Goal: Transaction & Acquisition: Subscribe to service/newsletter

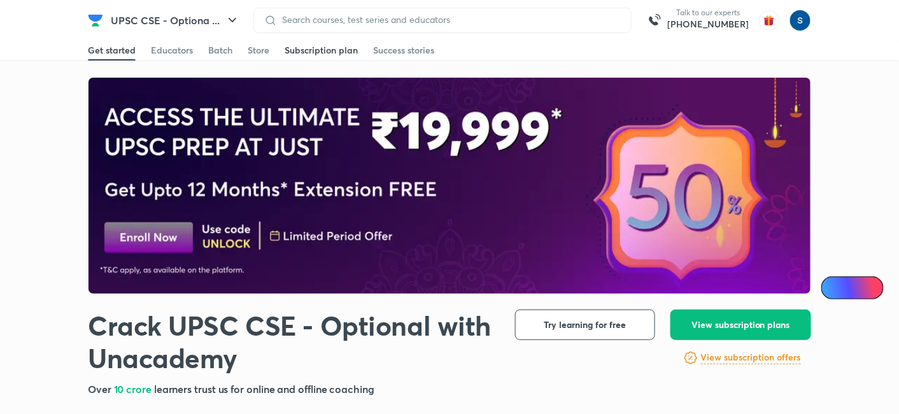
click at [340, 57] on link "Subscription plan" at bounding box center [321, 50] width 73 height 20
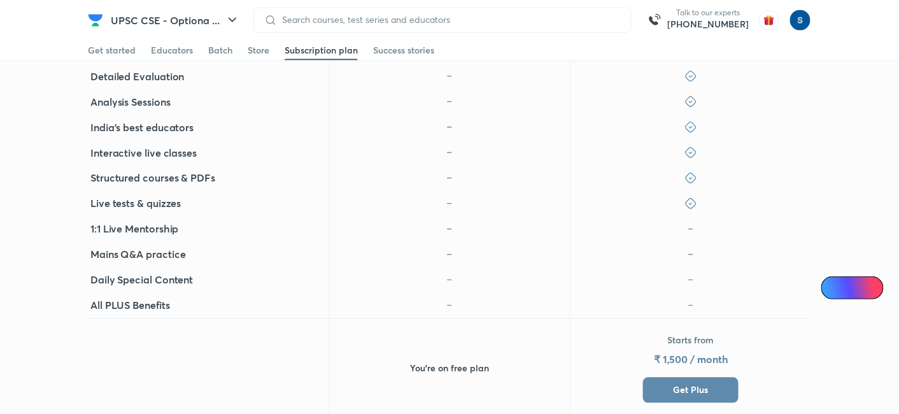
scroll to position [875, 0]
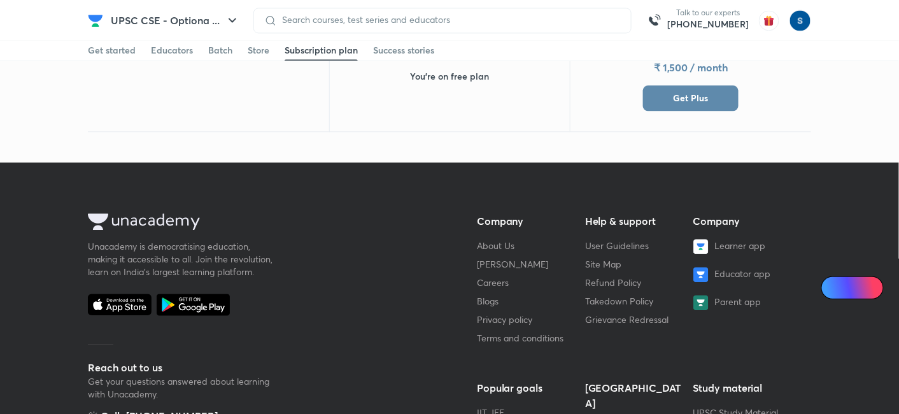
click at [711, 105] on button "Get Plus" at bounding box center [691, 97] width 96 height 25
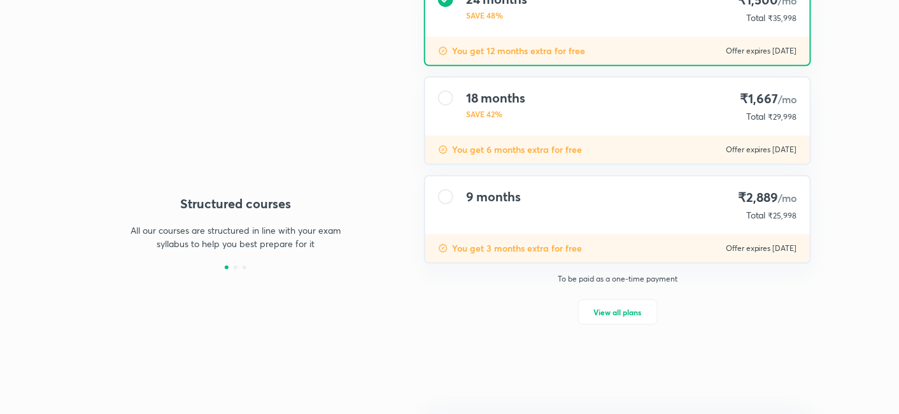
type input "makbest85"
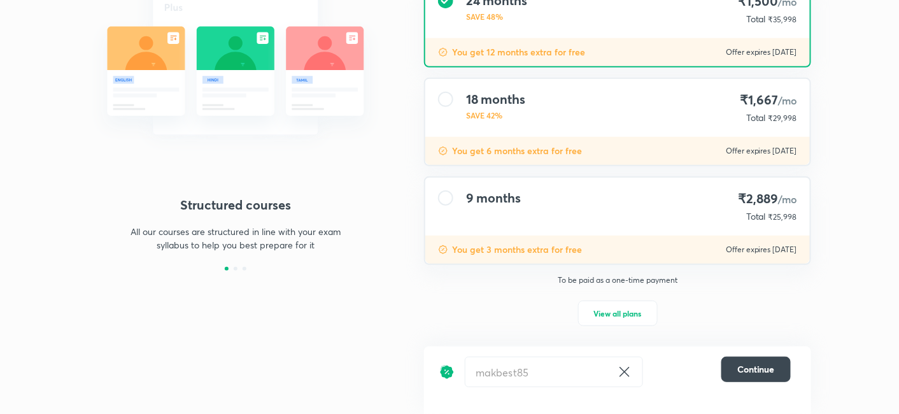
scroll to position [157, 0]
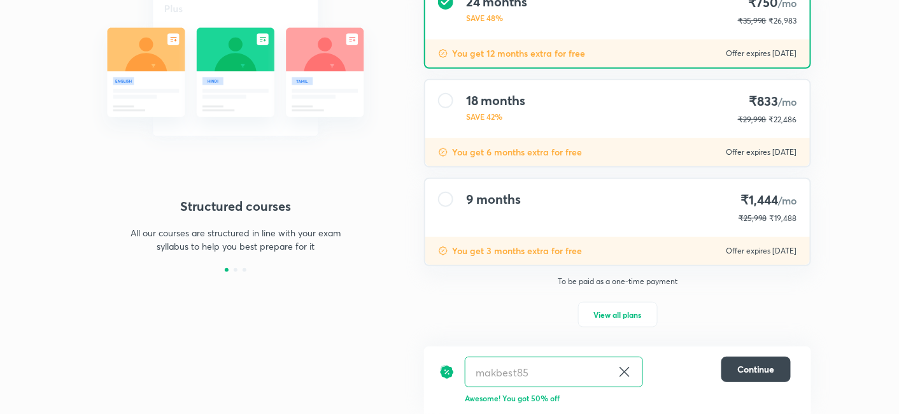
click at [612, 225] on div "9 months ₹1,444 /mo ₹25,998 ₹19,488" at bounding box center [617, 208] width 385 height 58
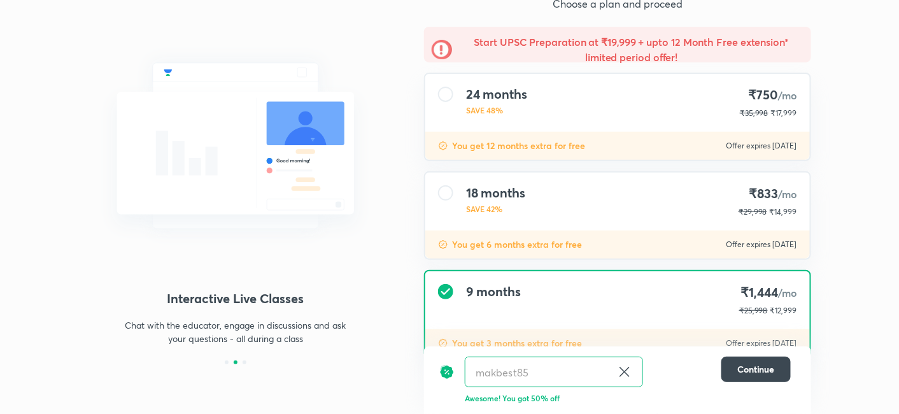
scroll to position [0, 0]
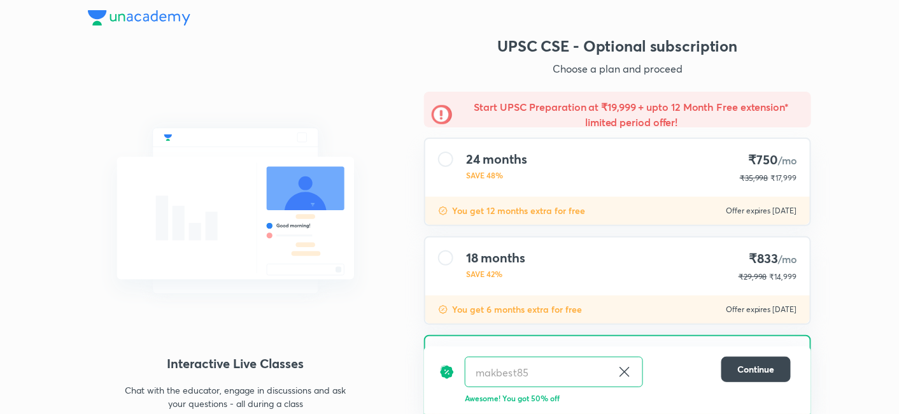
click at [185, 17] on img at bounding box center [139, 17] width 103 height 15
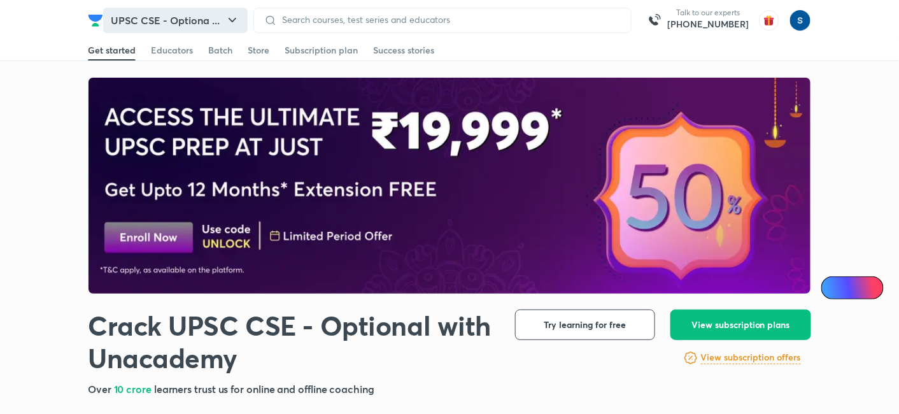
click at [201, 28] on button "UPSC CSE - Optiona ..." at bounding box center [175, 20] width 145 height 25
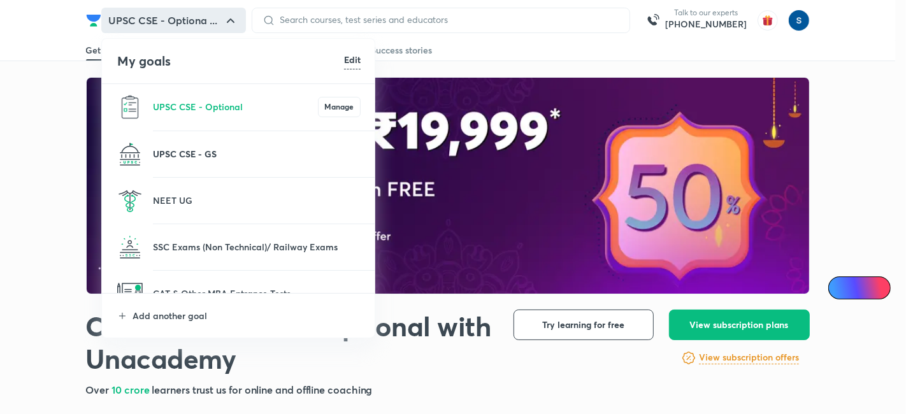
click at [227, 159] on p "UPSC CSE - GS" at bounding box center [257, 153] width 208 height 13
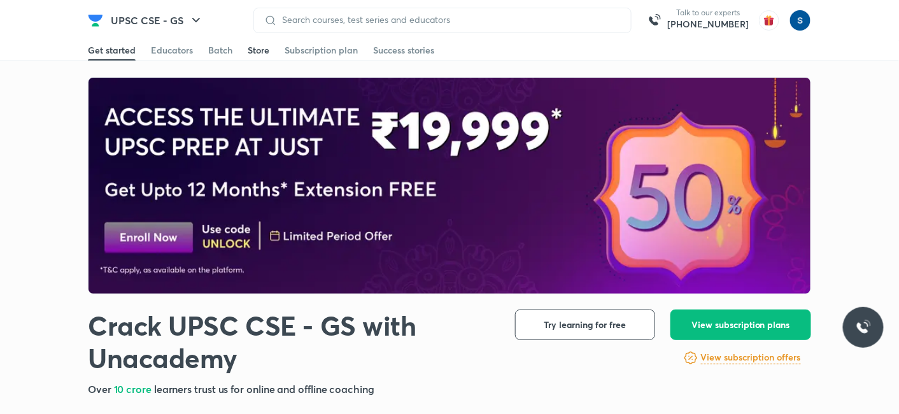
click at [252, 54] on div "Store" at bounding box center [259, 50] width 22 height 13
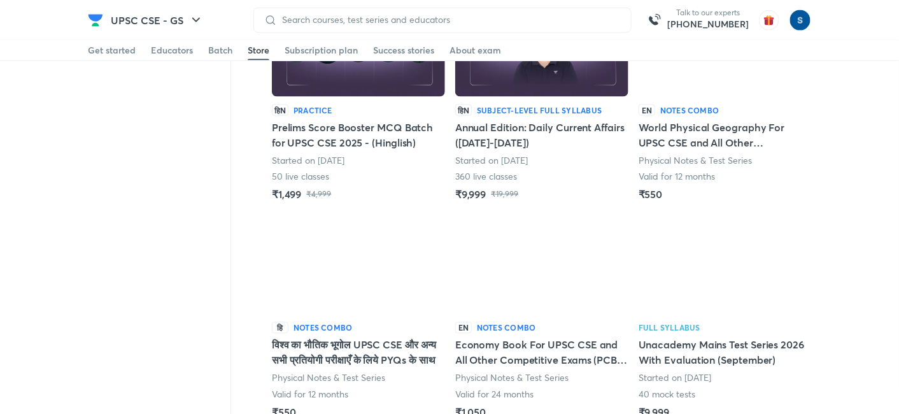
scroll to position [582, 0]
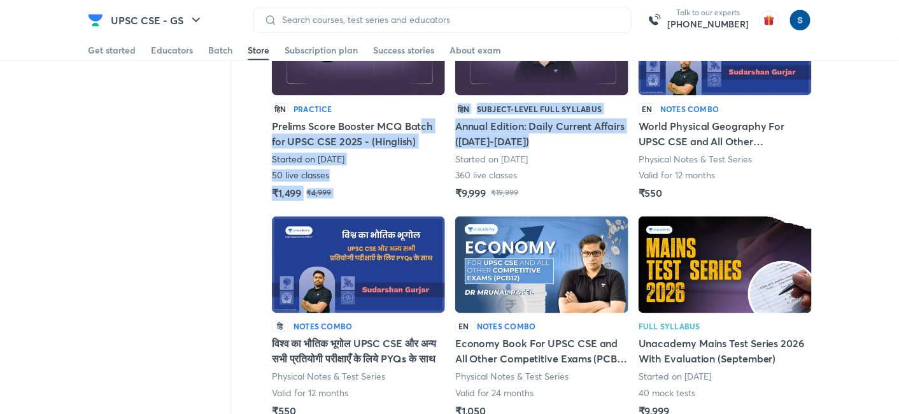
drag, startPoint x: 536, startPoint y: 148, endPoint x: 236, endPoint y: 41, distance: 319.1
click at [346, 96] on div "Live हिN Subject-level full syllabus Nischay 2026 Batch: For UPSC CSE Mains Sta…" at bounding box center [542, 2] width 540 height 879
click at [344, 49] on div "Subscription plan" at bounding box center [321, 50] width 73 height 13
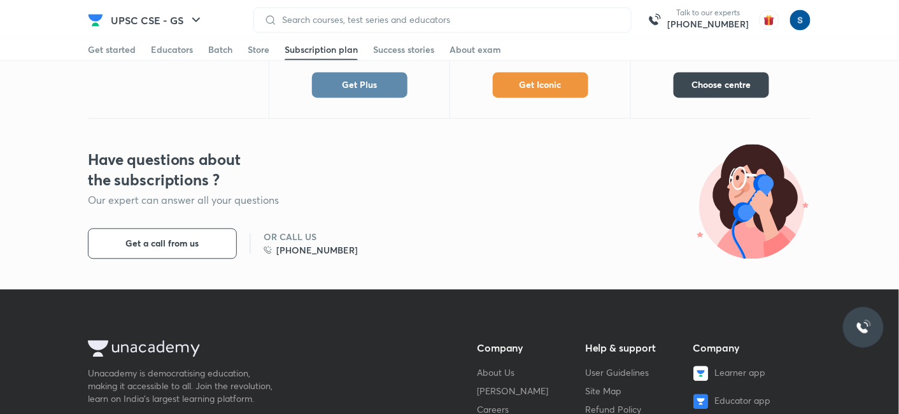
scroll to position [731, 0]
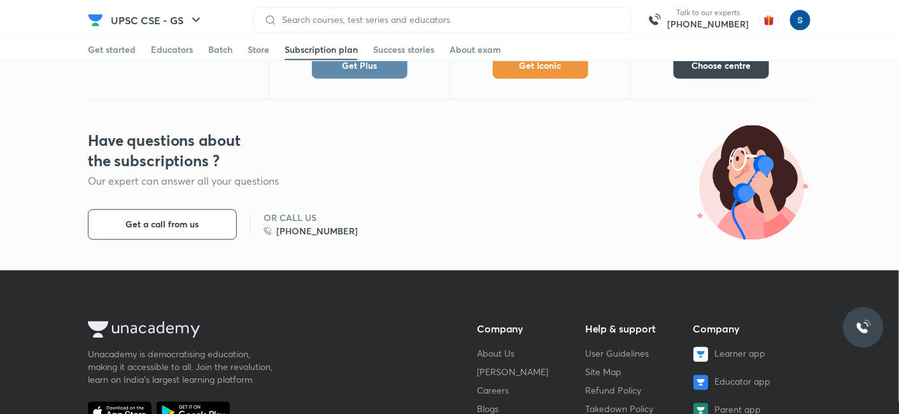
click at [380, 70] on button "Get Plus" at bounding box center [360, 66] width 96 height 25
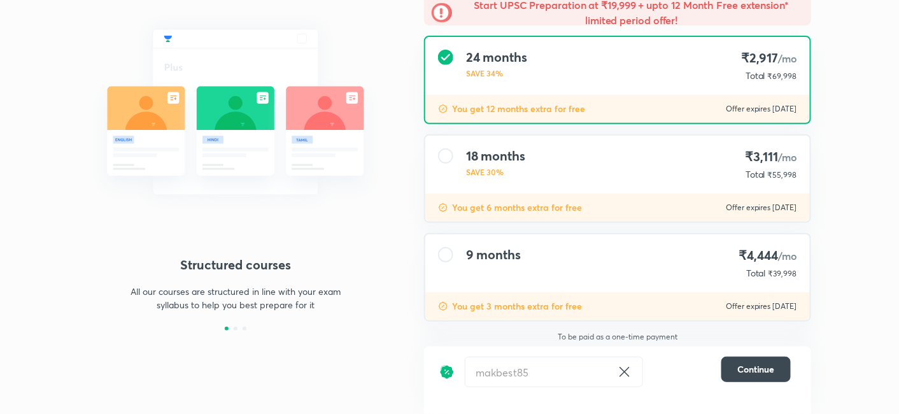
scroll to position [125, 0]
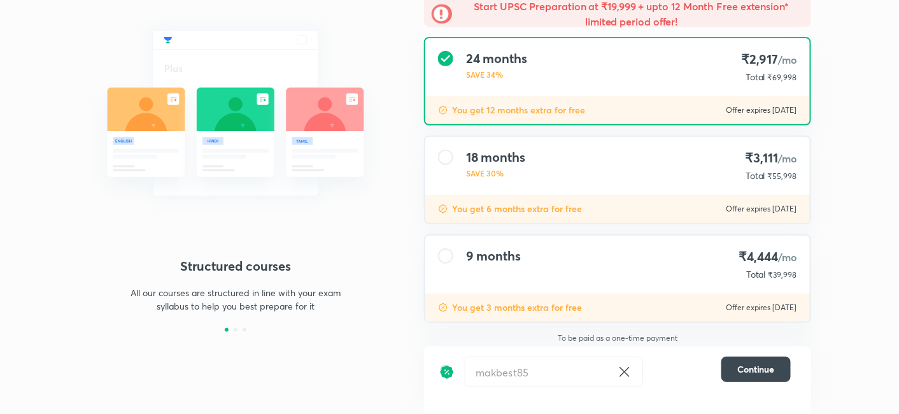
click at [554, 276] on div "9 months ₹4,444 /mo Total ₹39,998" at bounding box center [617, 265] width 385 height 58
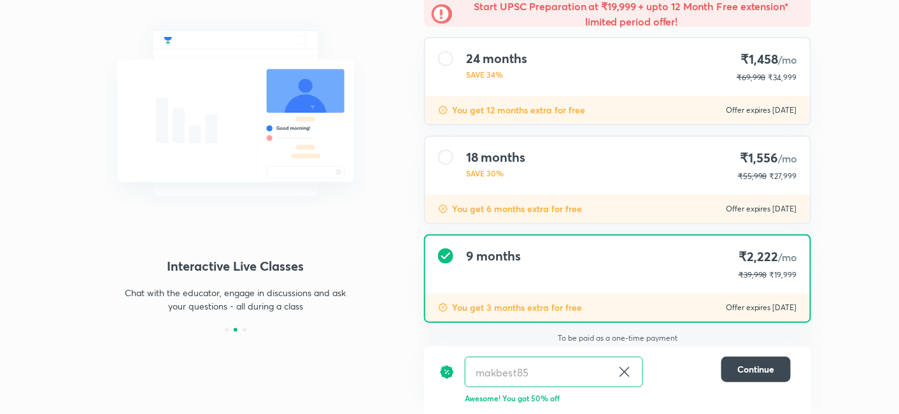
click at [548, 200] on div "You get 6 months extra for free Offer expires 8 Oct 2025" at bounding box center [617, 209] width 385 height 28
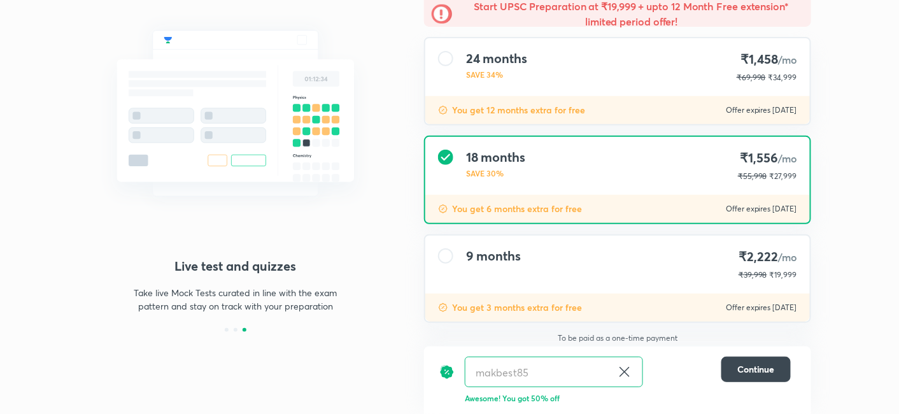
click at [538, 203] on p "You get 6 months extra for free" at bounding box center [517, 209] width 130 height 13
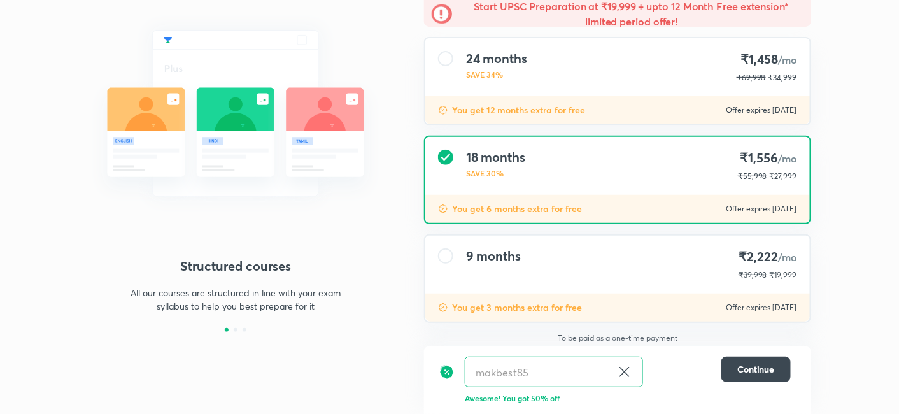
click at [425, 59] on div "24 months SAVE 34% ₹1,458 /mo ₹69,998 ₹34,999" at bounding box center [617, 67] width 385 height 58
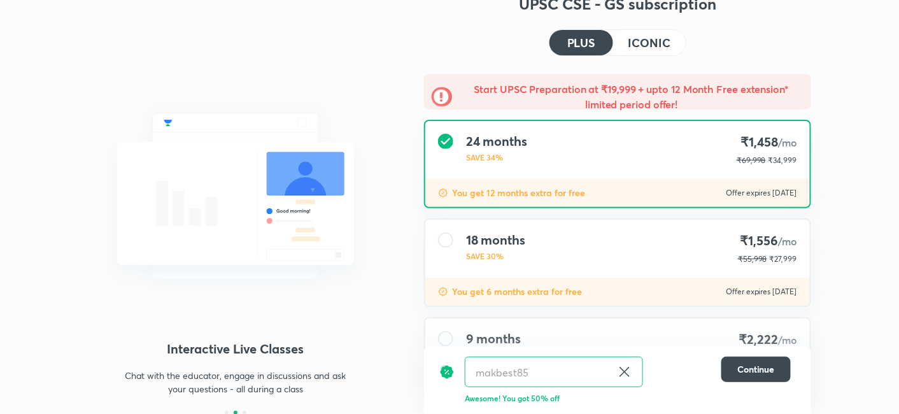
scroll to position [125, 0]
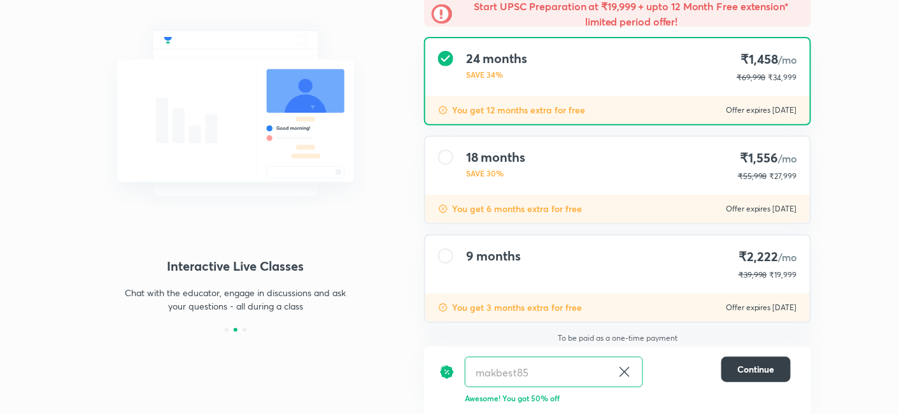
click at [754, 375] on span "Continue" at bounding box center [757, 369] width 38 height 13
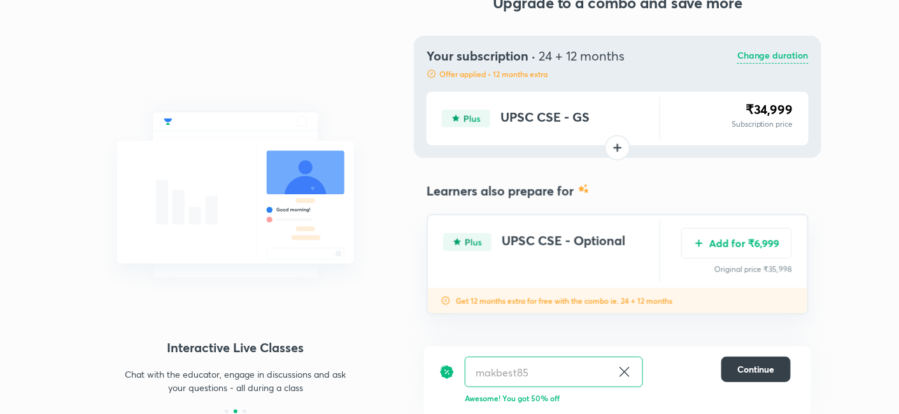
scroll to position [43, 0]
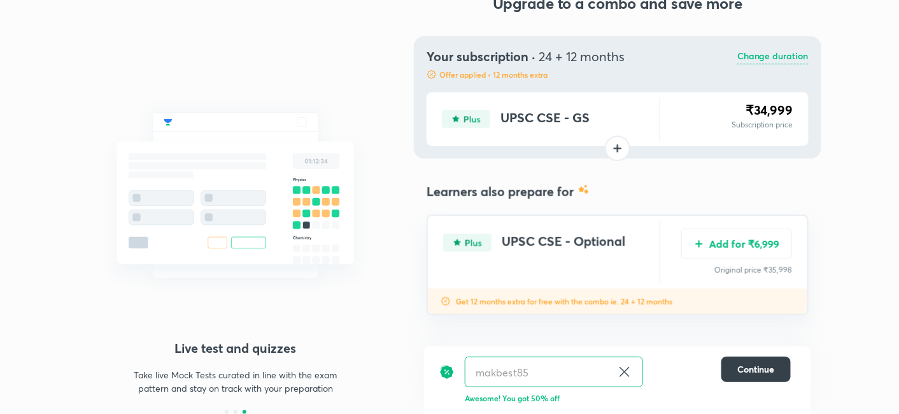
click at [739, 370] on span "Continue" at bounding box center [757, 369] width 38 height 13
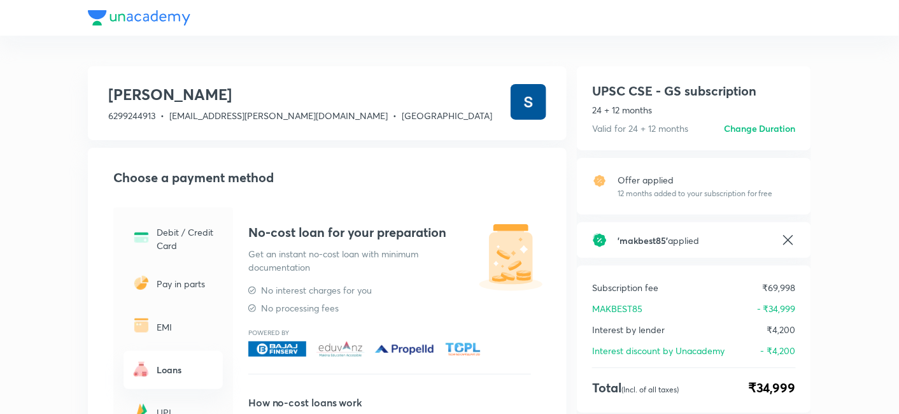
click at [145, 16] on div at bounding box center [450, 18] width 724 height 36
click at [171, 22] on div at bounding box center [450, 18] width 724 height 36
click at [164, 15] on div at bounding box center [450, 18] width 724 height 36
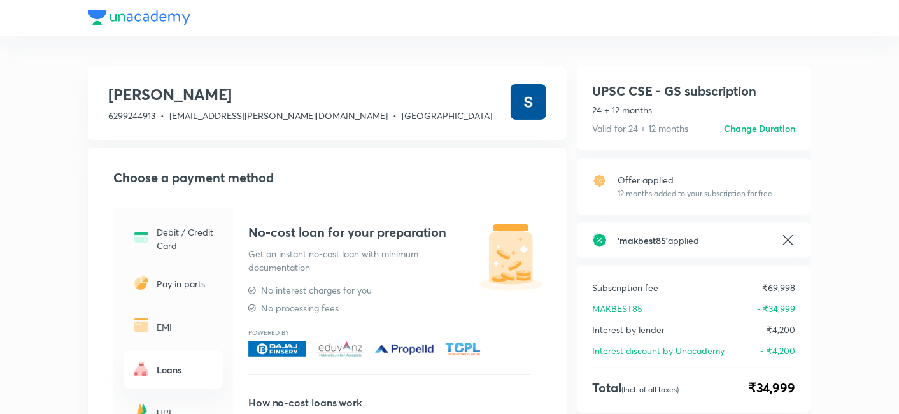
click at [789, 241] on icon at bounding box center [788, 239] width 15 height 15
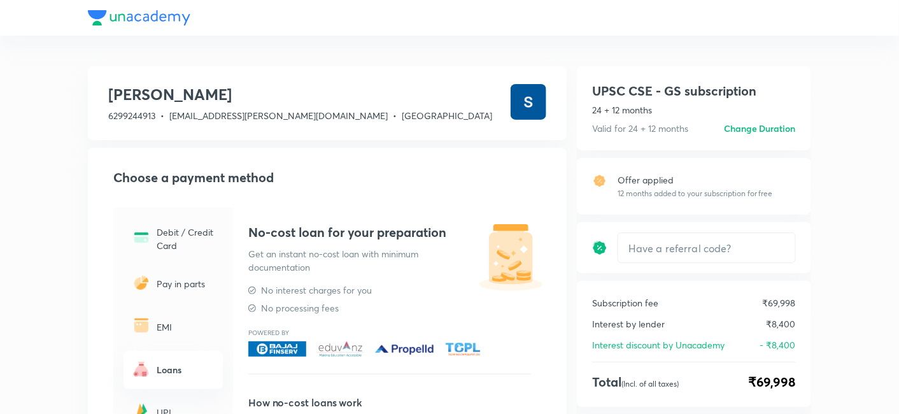
click at [158, 22] on div at bounding box center [450, 18] width 724 height 36
click at [154, 17] on div at bounding box center [450, 18] width 724 height 36
click at [148, 6] on div at bounding box center [450, 18] width 724 height 36
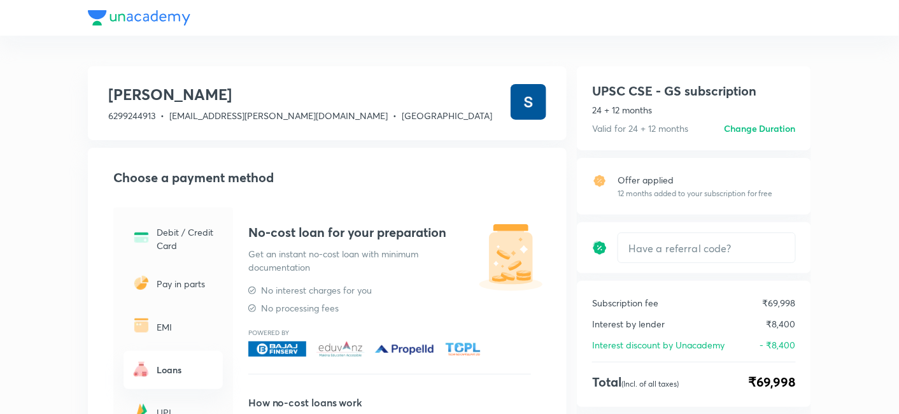
click at [148, 18] on div at bounding box center [450, 18] width 724 height 36
click at [152, 18] on div at bounding box center [450, 18] width 724 height 36
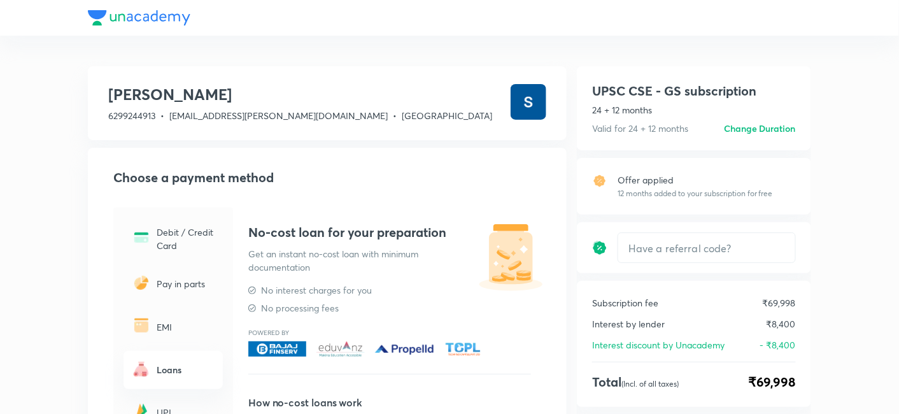
click at [152, 18] on div at bounding box center [450, 18] width 724 height 36
click at [769, 131] on h6 "Change Duration" at bounding box center [760, 128] width 72 height 13
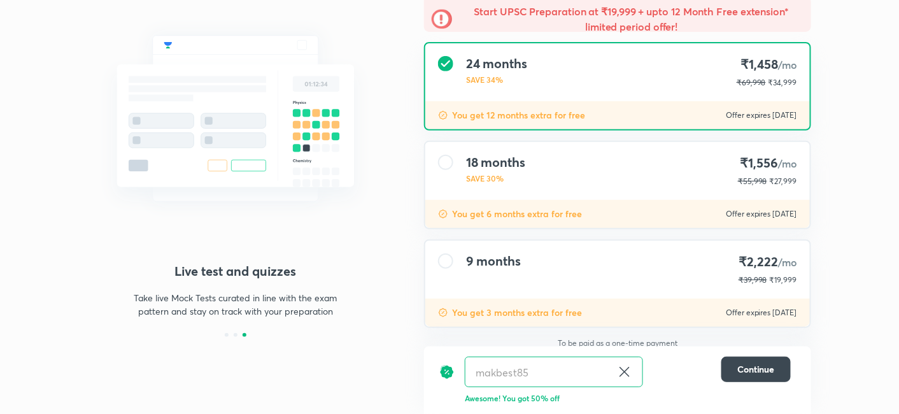
scroll to position [125, 0]
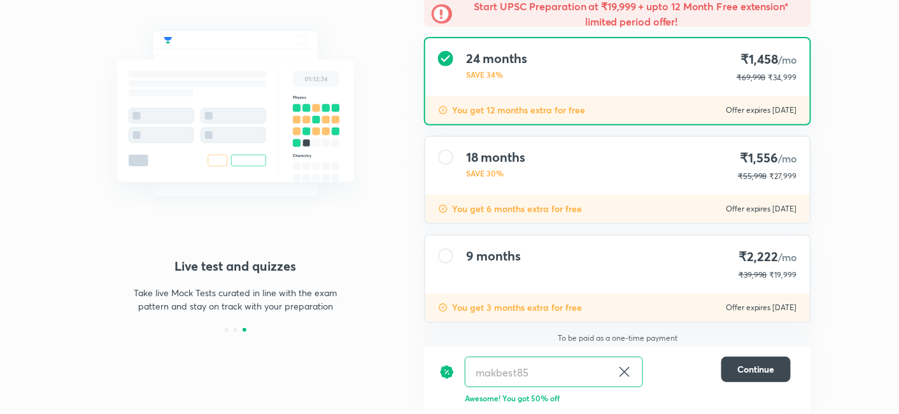
click at [559, 180] on div "18 months SAVE 30% ₹1,556 /mo ₹55,998 ₹27,999" at bounding box center [617, 166] width 385 height 58
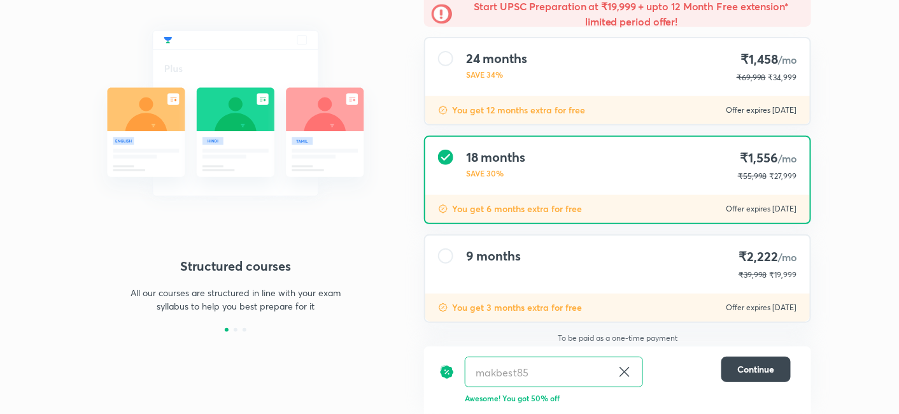
click at [534, 279] on div "9 months ₹2,222 /mo ₹39,998 ₹19,999" at bounding box center [617, 265] width 385 height 58
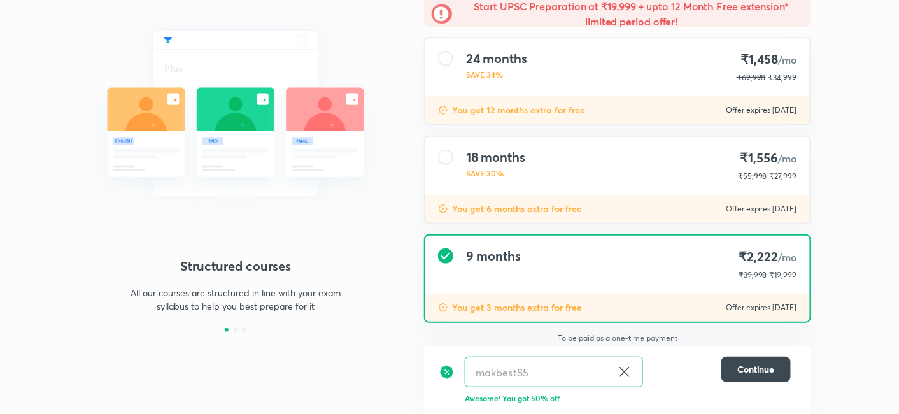
click at [525, 137] on div "18 months SAVE 30% ₹1,556 /mo ₹55,998 ₹27,999" at bounding box center [617, 166] width 385 height 58
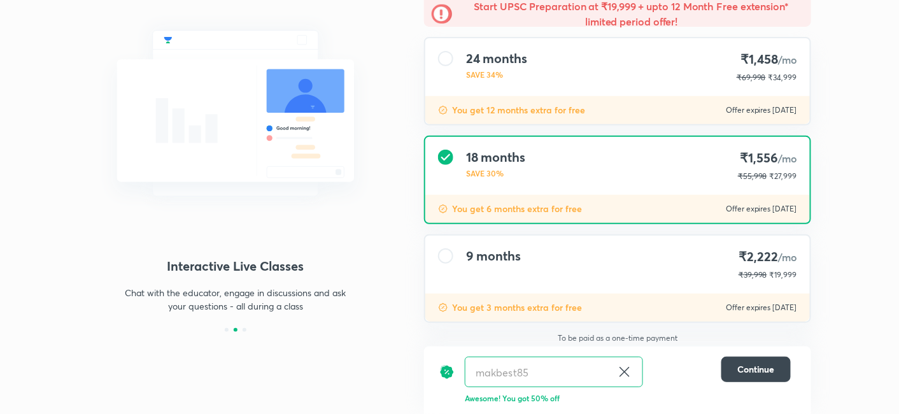
click at [515, 62] on h4 "24 months" at bounding box center [496, 58] width 61 height 15
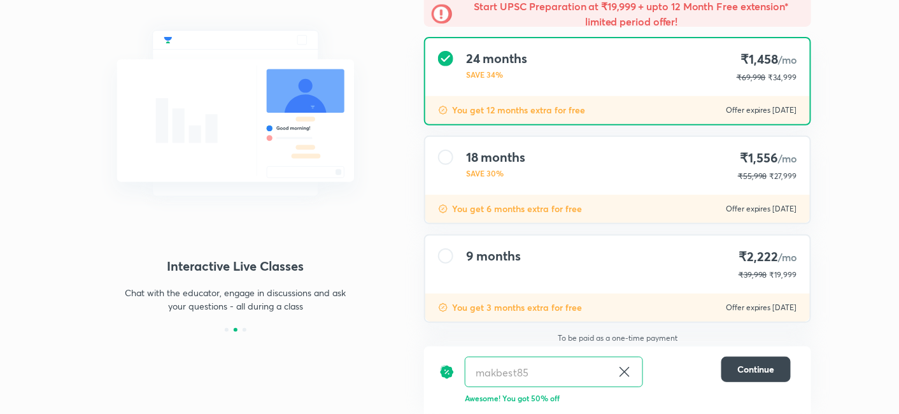
click at [512, 181] on div "18 months SAVE 30% ₹1,556 /mo ₹55,998 ₹27,999" at bounding box center [617, 166] width 385 height 58
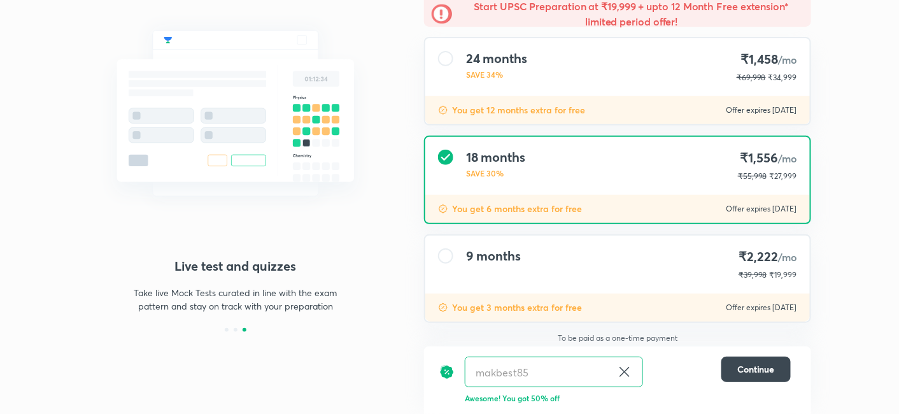
click at [494, 196] on div "You get 6 months extra for free Offer expires 8 Oct 2025" at bounding box center [617, 209] width 385 height 28
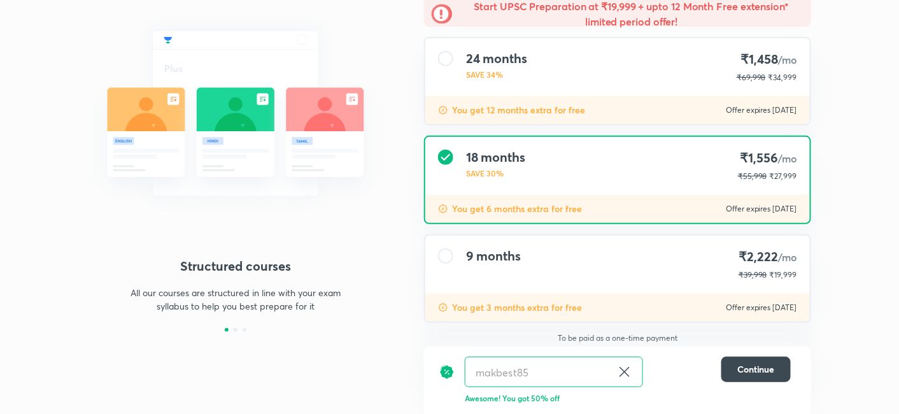
click at [632, 187] on div "18 months SAVE 30% ₹1,556 /mo ₹55,998 ₹27,999" at bounding box center [617, 166] width 385 height 58
click at [777, 364] on button "Continue" at bounding box center [756, 369] width 69 height 25
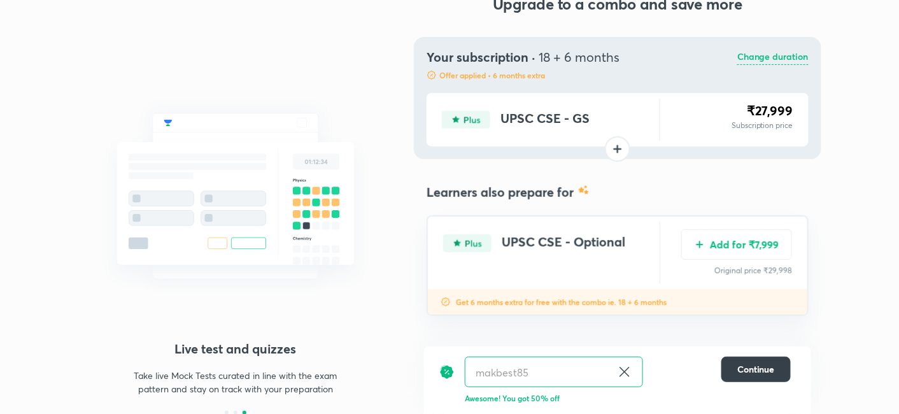
scroll to position [43, 0]
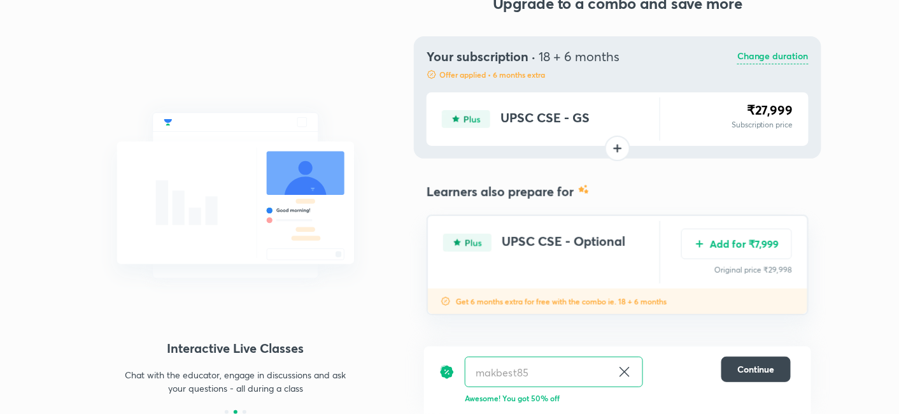
click at [569, 87] on div "Your subscription · 18 + 6 months Offer applied • 6 months extra Change duratio…" at bounding box center [618, 97] width 408 height 122
click at [742, 366] on span "Continue" at bounding box center [757, 369] width 38 height 13
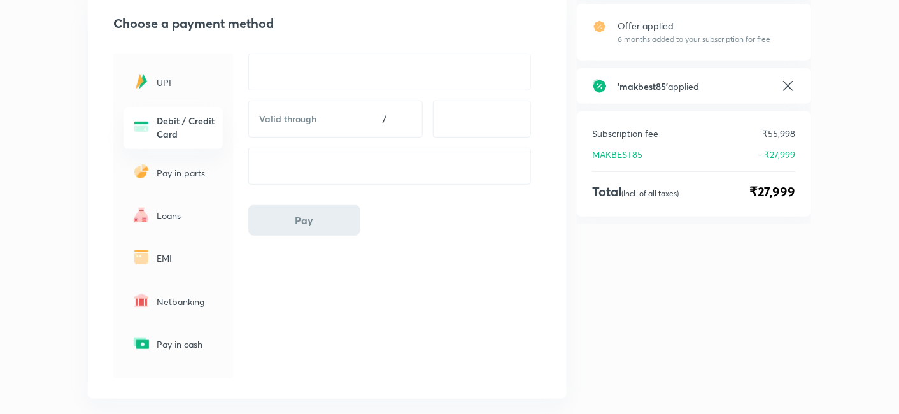
scroll to position [155, 0]
click at [189, 68] on div "UPI" at bounding box center [173, 82] width 99 height 38
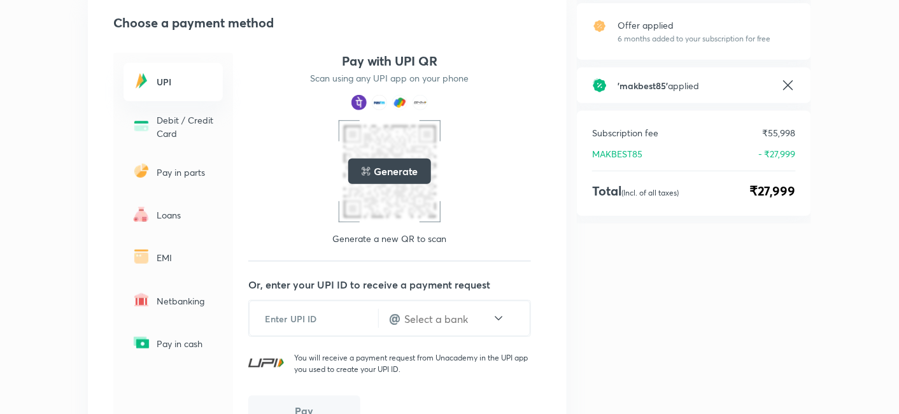
click at [180, 167] on p "Pay in parts" at bounding box center [186, 172] width 59 height 13
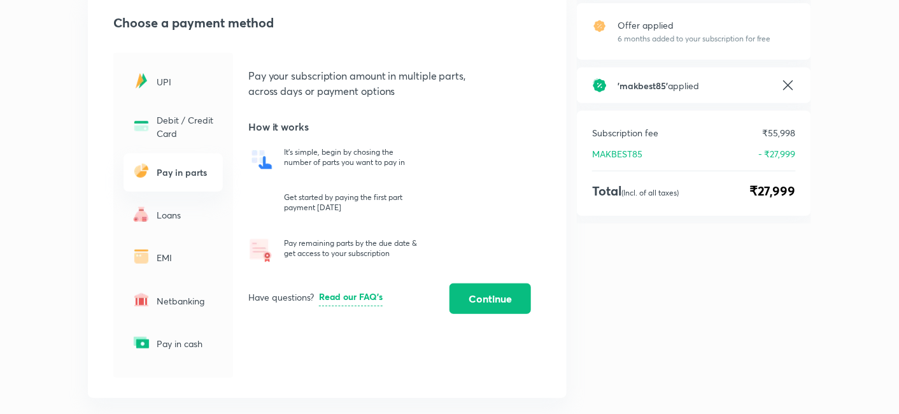
click at [188, 225] on div "Loans" at bounding box center [173, 215] width 99 height 38
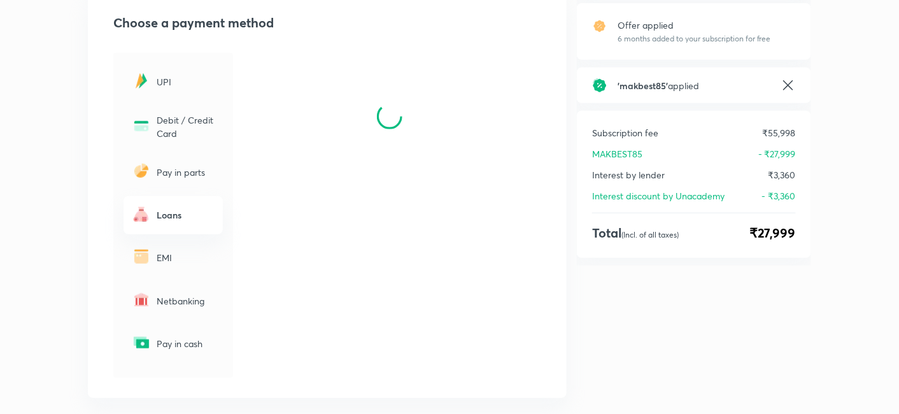
click at [188, 241] on div "EMI" at bounding box center [173, 258] width 99 height 38
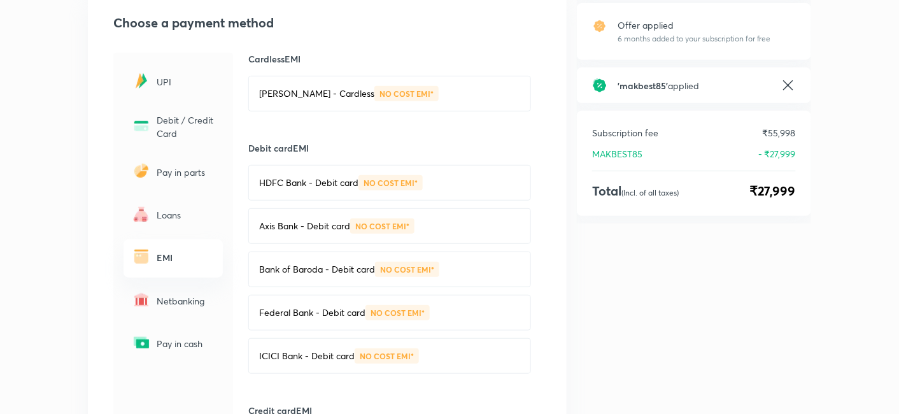
click at [193, 292] on div "Netbanking" at bounding box center [173, 301] width 99 height 38
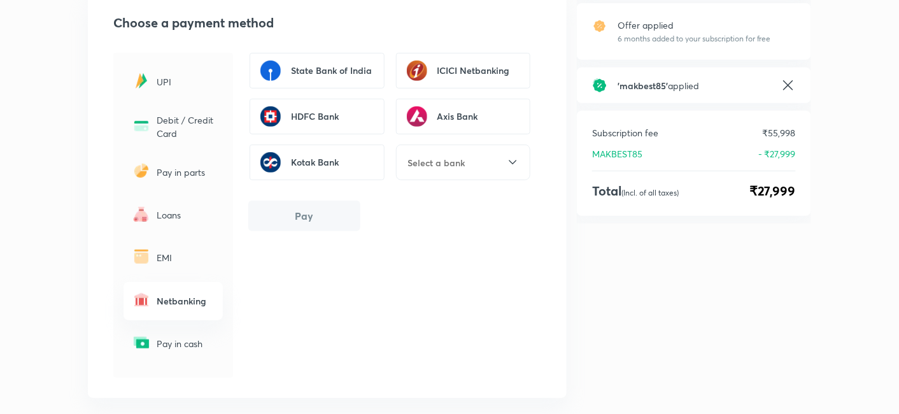
click at [194, 341] on p "Pay in cash" at bounding box center [186, 343] width 59 height 13
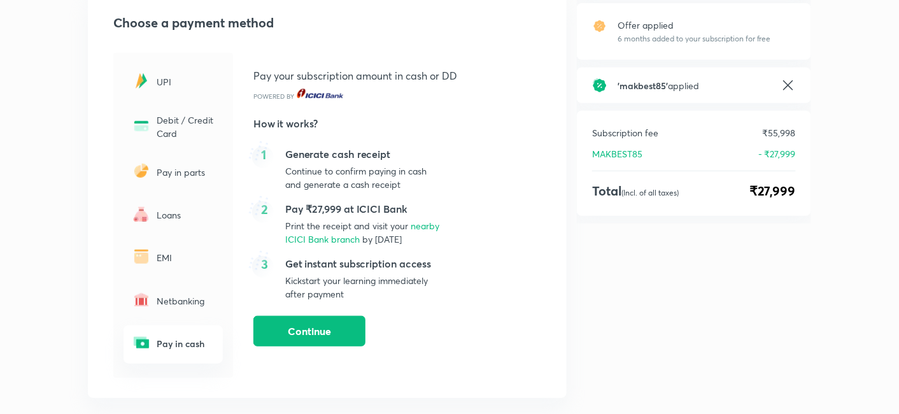
click at [178, 220] on p "Loans" at bounding box center [186, 214] width 59 height 13
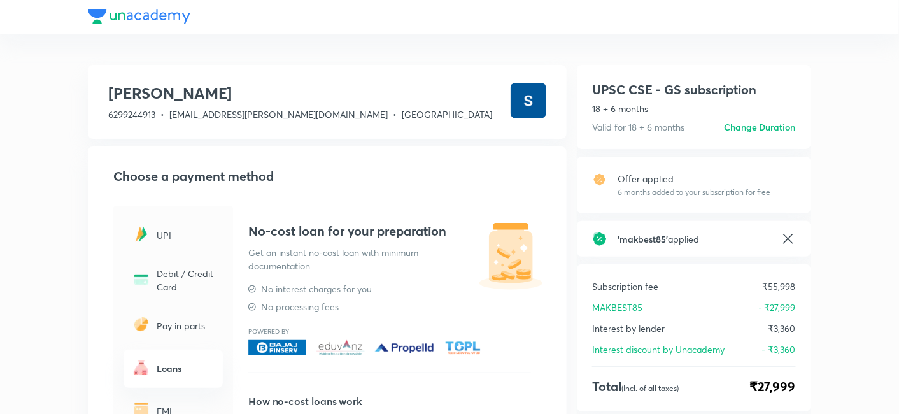
scroll to position [0, 0]
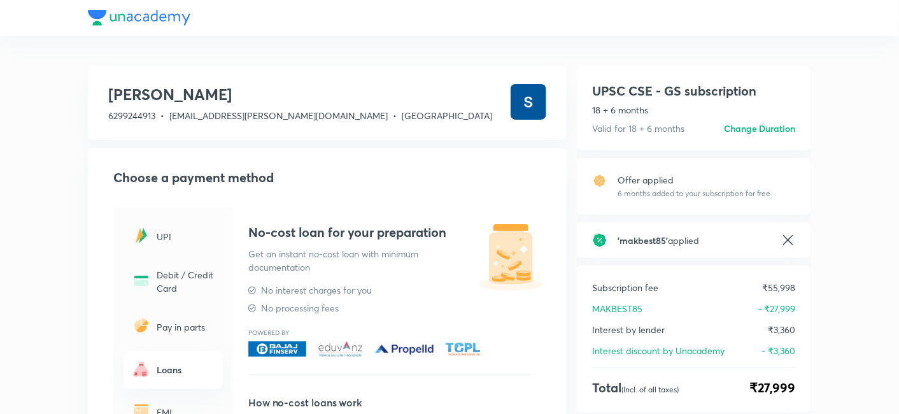
click at [769, 132] on h6 "Change Duration" at bounding box center [760, 128] width 72 height 13
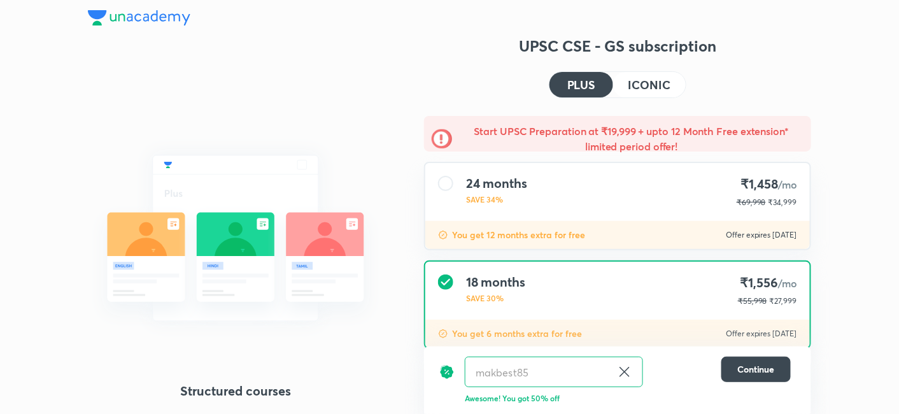
click at [178, 22] on img at bounding box center [139, 17] width 103 height 15
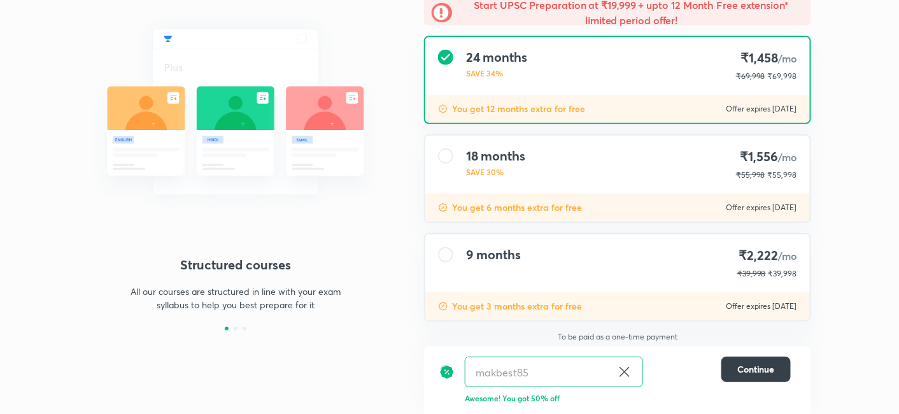
scroll to position [125, 0]
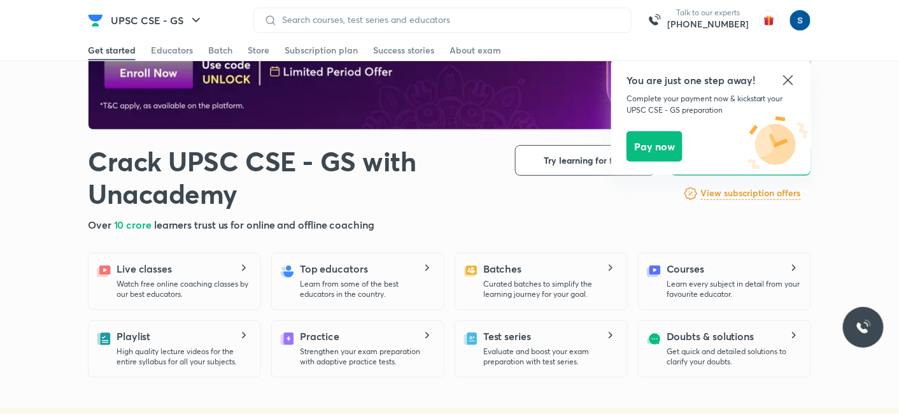
scroll to position [173, 0]
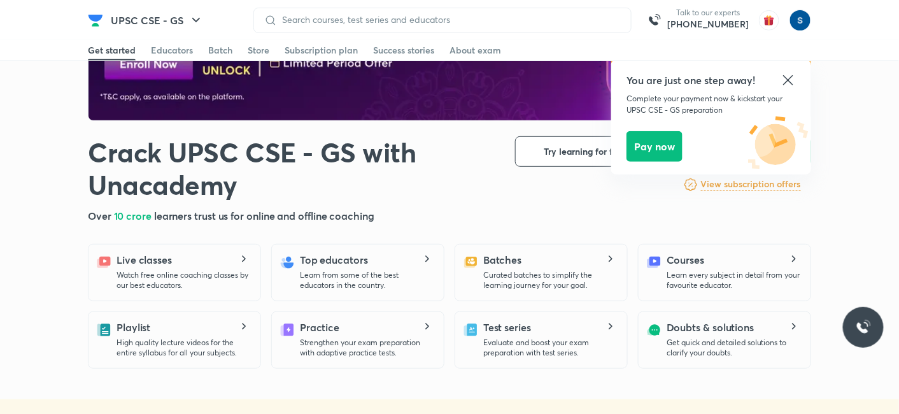
click at [789, 80] on icon at bounding box center [788, 80] width 10 height 10
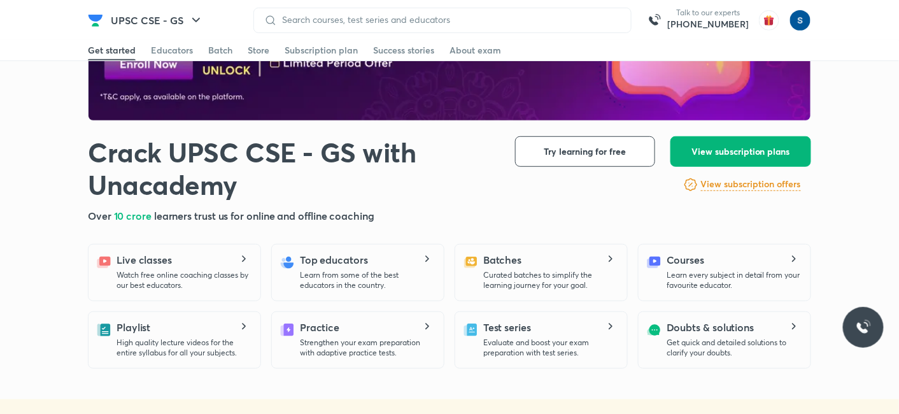
click at [722, 145] on span "View subscription plans" at bounding box center [741, 151] width 99 height 13
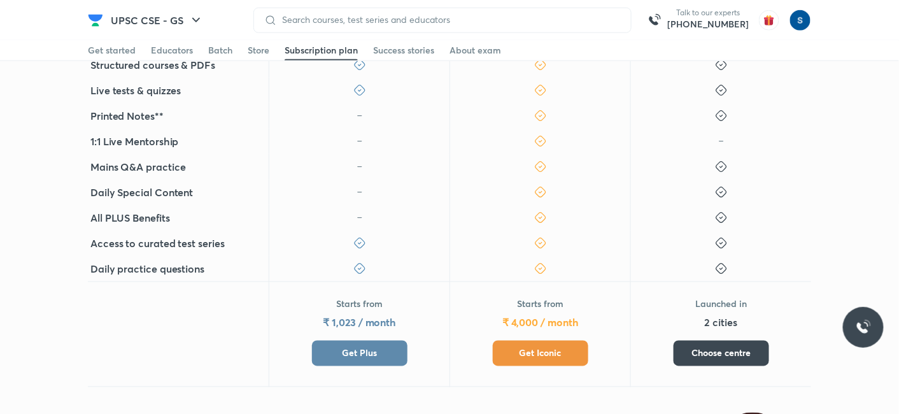
scroll to position [445, 0]
click at [351, 354] on span "Get Plus" at bounding box center [359, 352] width 35 height 13
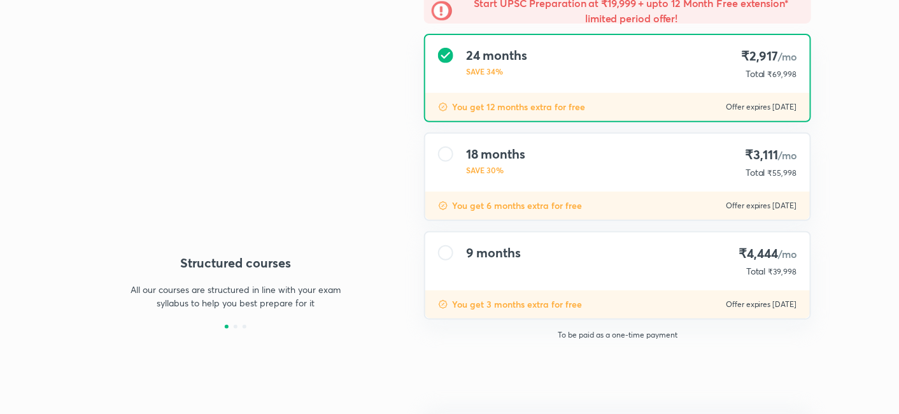
type input "makbest85"
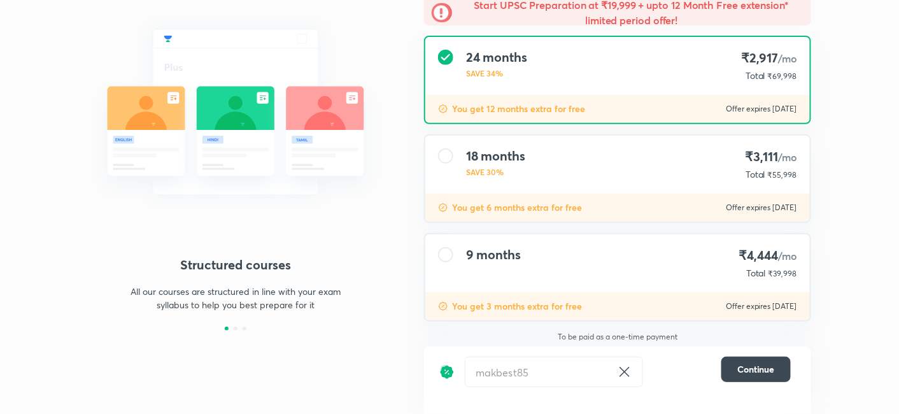
scroll to position [125, 0]
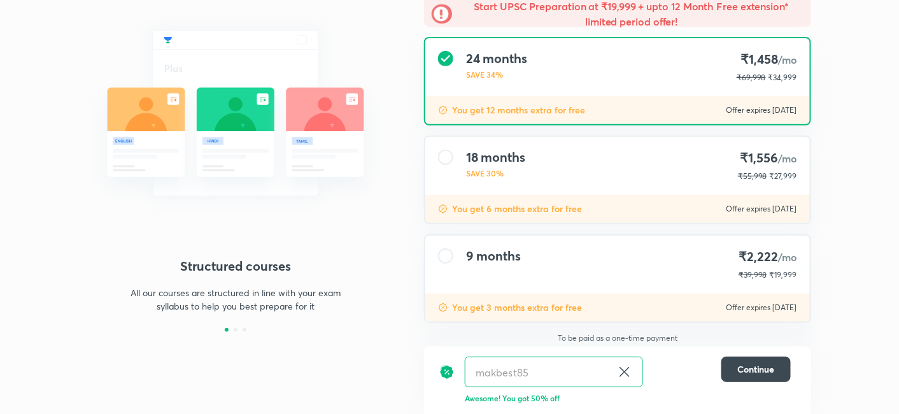
click at [640, 289] on div "9 months ₹2,222 /mo ₹39,998 ₹19,999" at bounding box center [617, 265] width 385 height 58
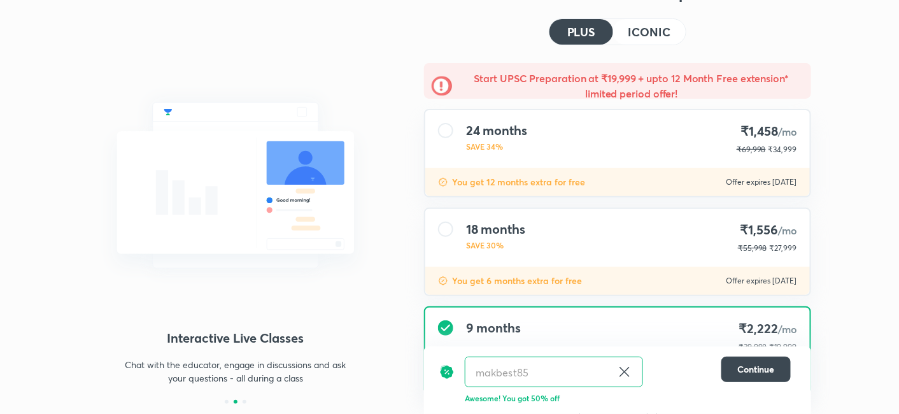
scroll to position [0, 0]
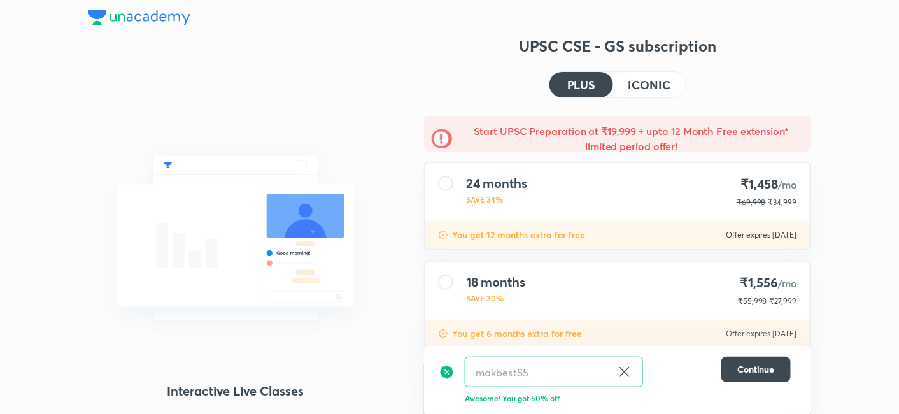
click at [653, 85] on h4 "ICONIC" at bounding box center [650, 84] width 42 height 11
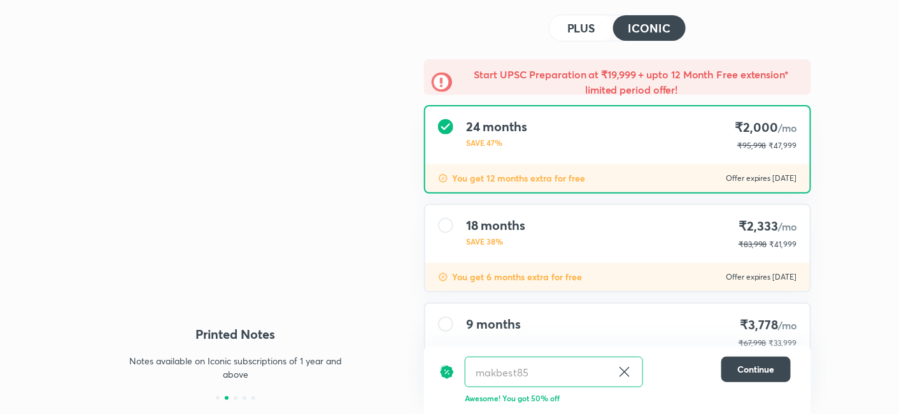
scroll to position [125, 0]
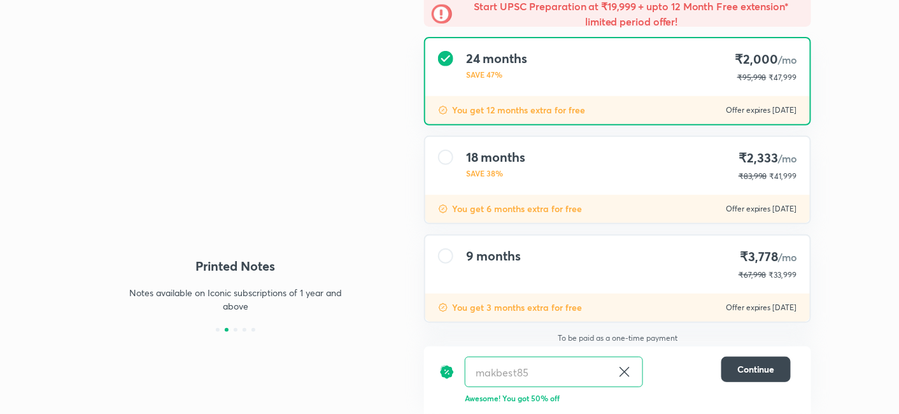
click at [611, 262] on div "9 months ₹3,778 /mo ₹67,998 ₹33,999" at bounding box center [617, 265] width 385 height 58
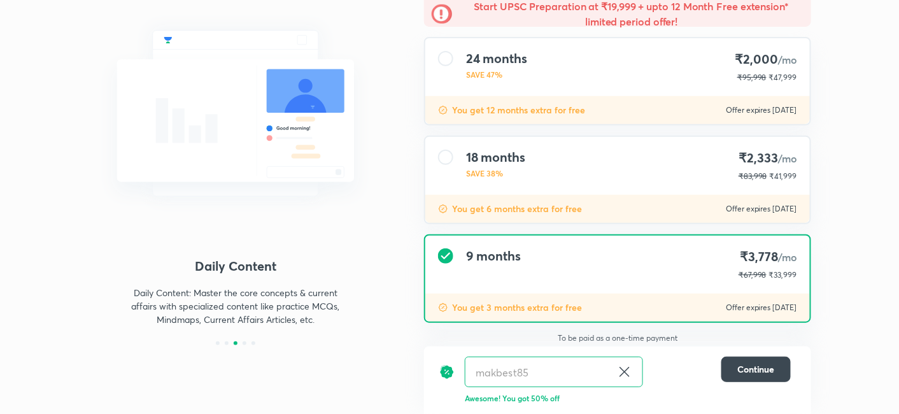
scroll to position [0, 0]
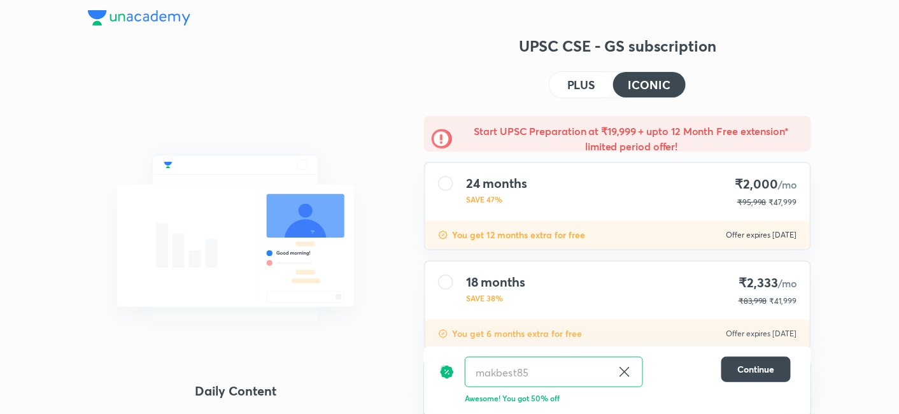
click at [168, 19] on img at bounding box center [139, 17] width 103 height 15
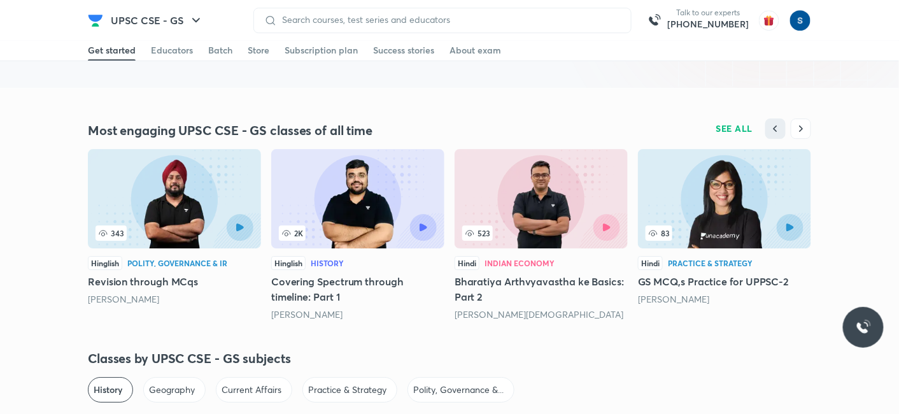
scroll to position [1224, 0]
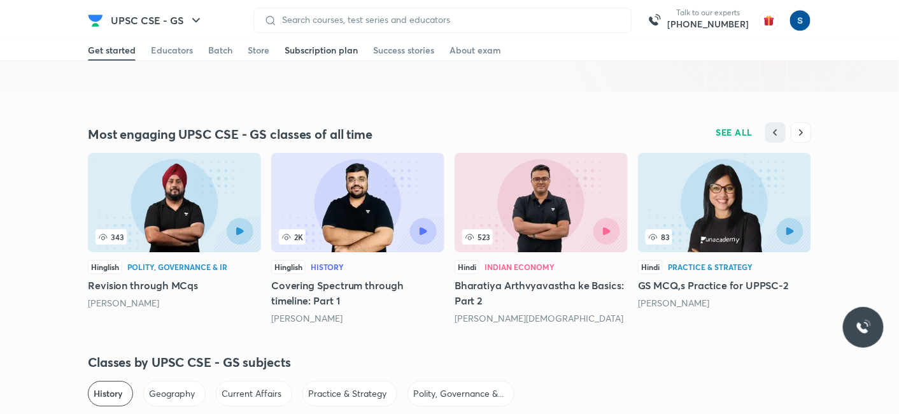
click at [325, 46] on div "Subscription plan" at bounding box center [321, 50] width 73 height 13
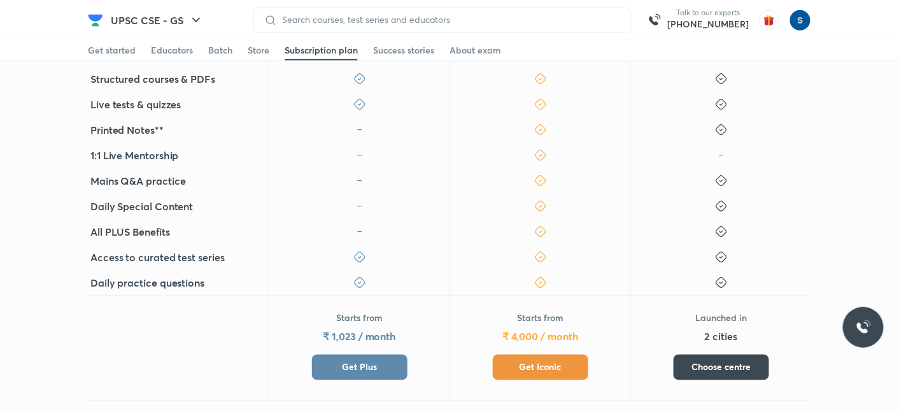
scroll to position [431, 0]
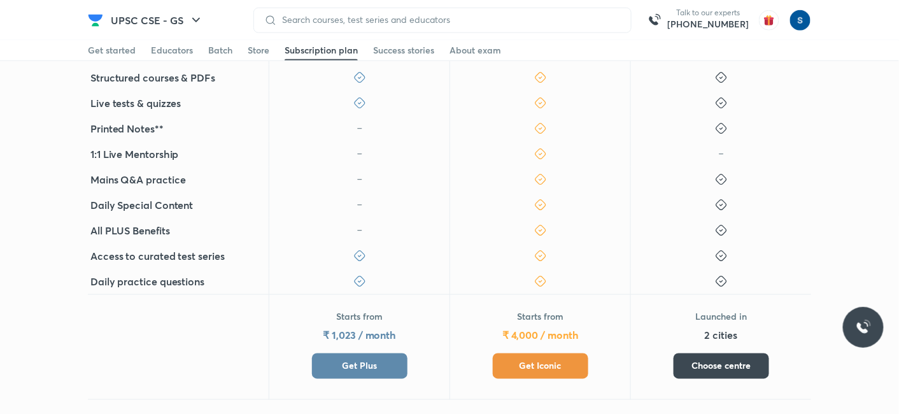
click at [527, 357] on button "Get Iconic" at bounding box center [541, 365] width 96 height 25
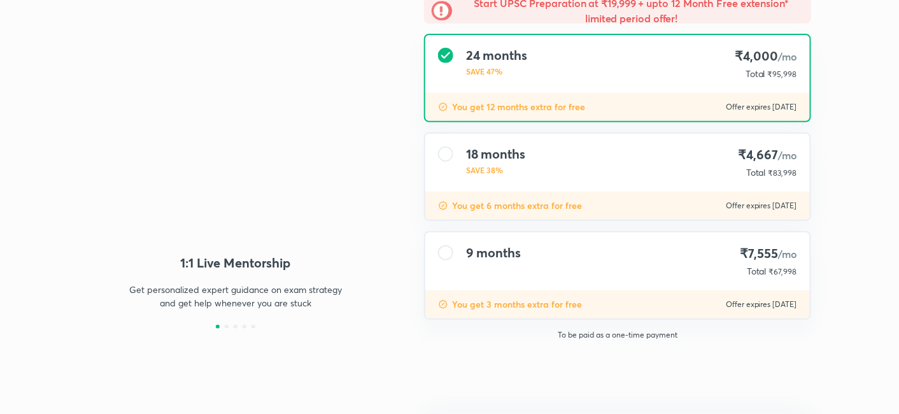
type input "makbest85"
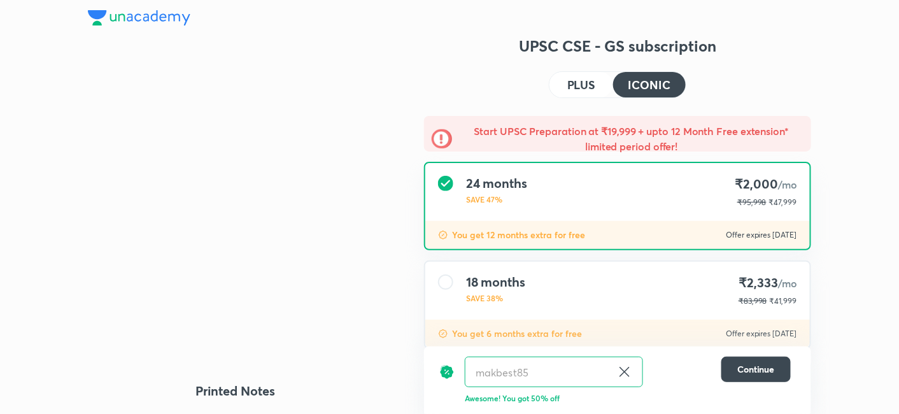
click at [110, 17] on img at bounding box center [139, 17] width 103 height 15
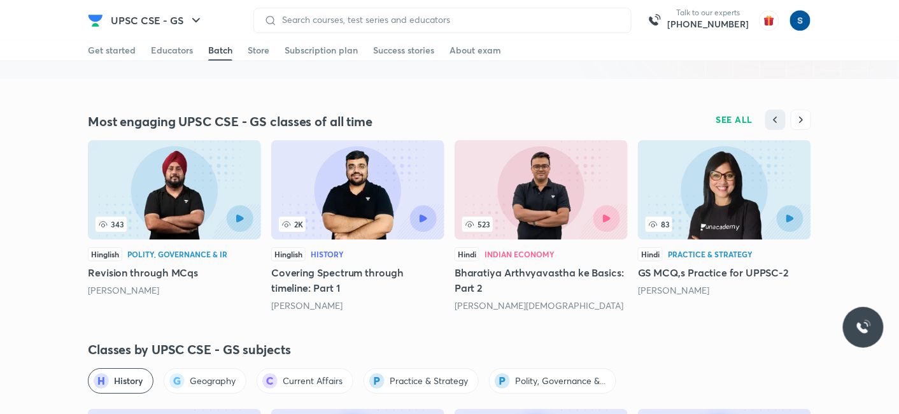
scroll to position [1279, 0]
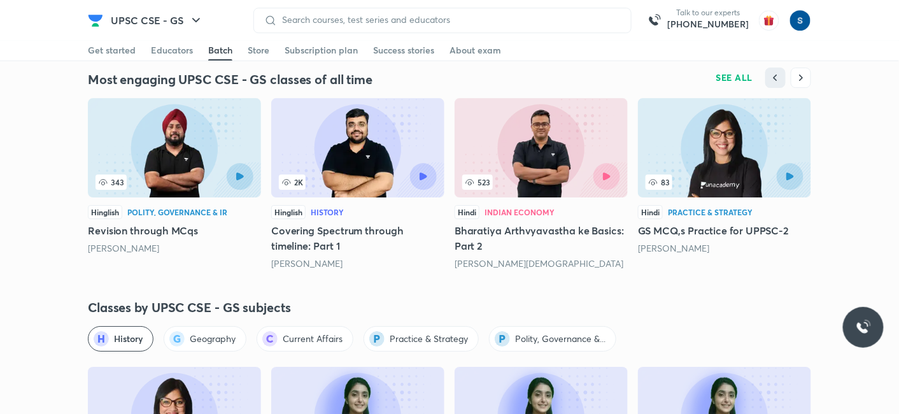
click at [223, 50] on div "Batch" at bounding box center [220, 50] width 24 height 13
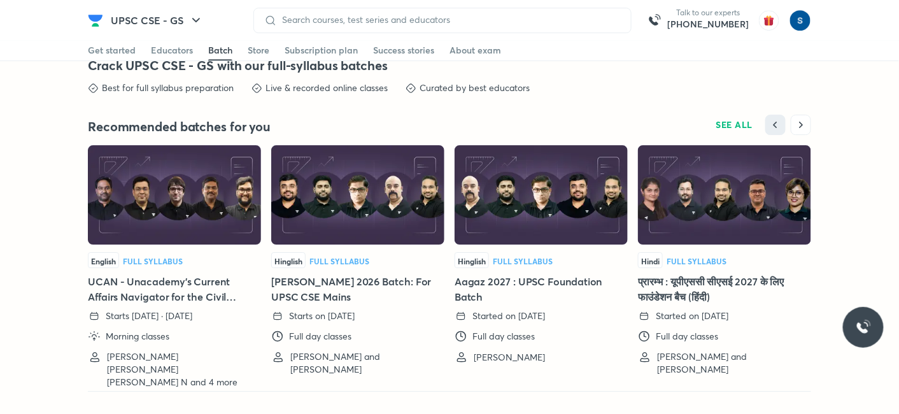
scroll to position [2784, 0]
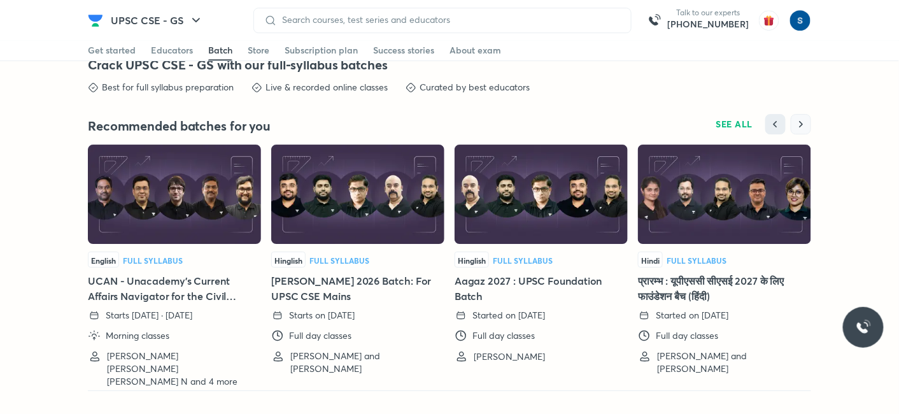
click at [808, 122] on button "button" at bounding box center [801, 124] width 20 height 20
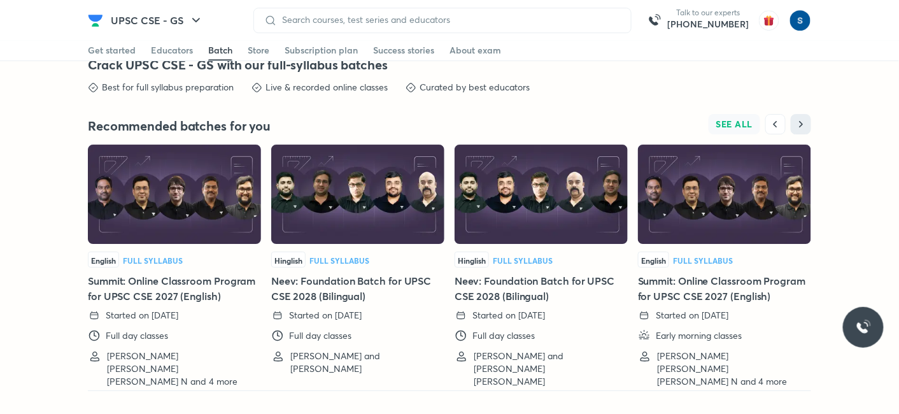
click at [746, 120] on span "SEE ALL" at bounding box center [735, 124] width 37 height 9
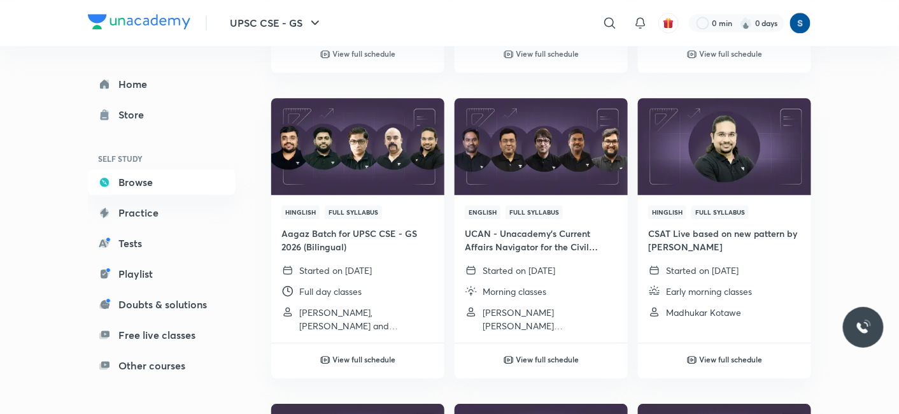
scroll to position [1013, 0]
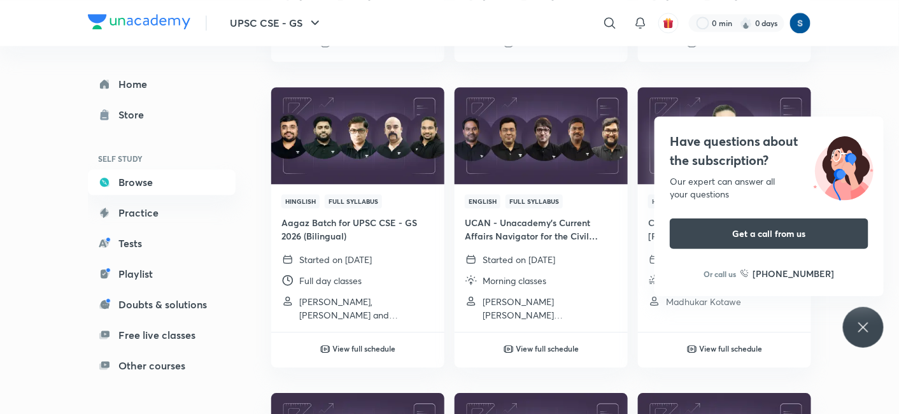
click at [868, 329] on icon at bounding box center [863, 327] width 15 height 15
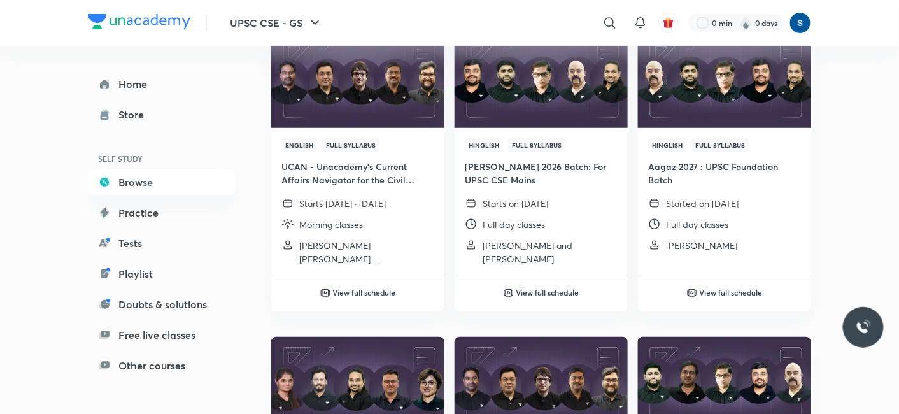
scroll to position [158, 0]
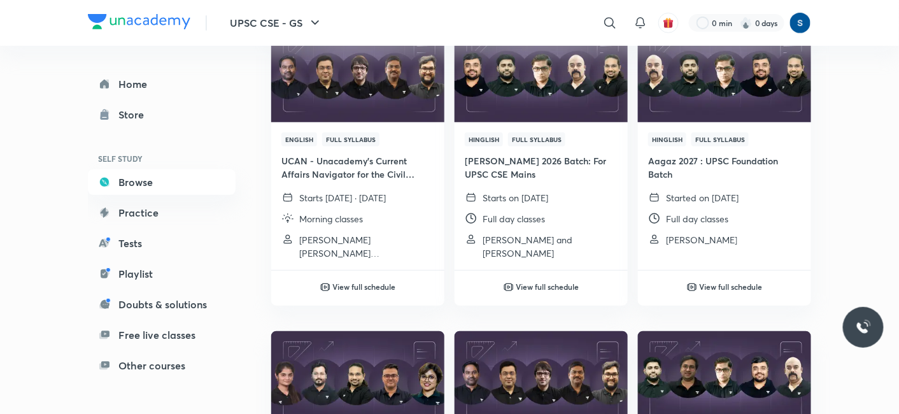
click at [166, 20] on img at bounding box center [139, 21] width 103 height 15
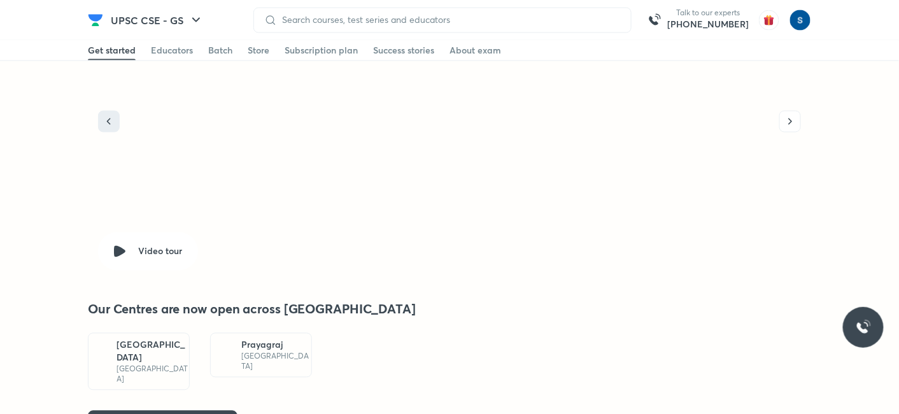
scroll to position [4487, 0]
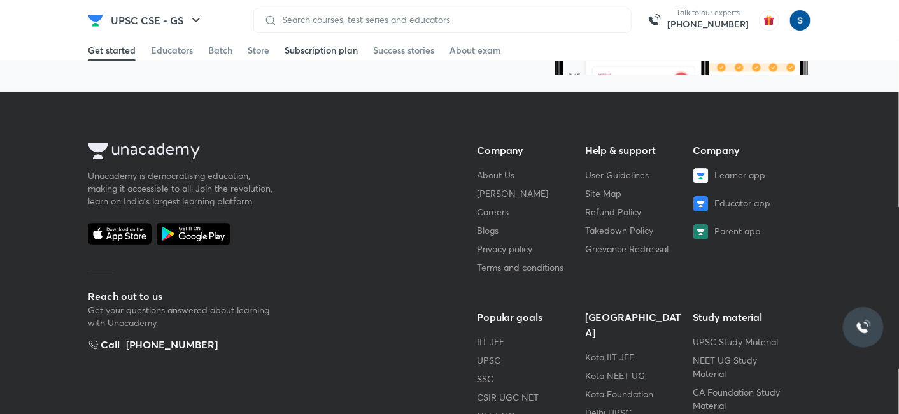
click at [297, 44] on div "Subscription plan" at bounding box center [321, 50] width 73 height 13
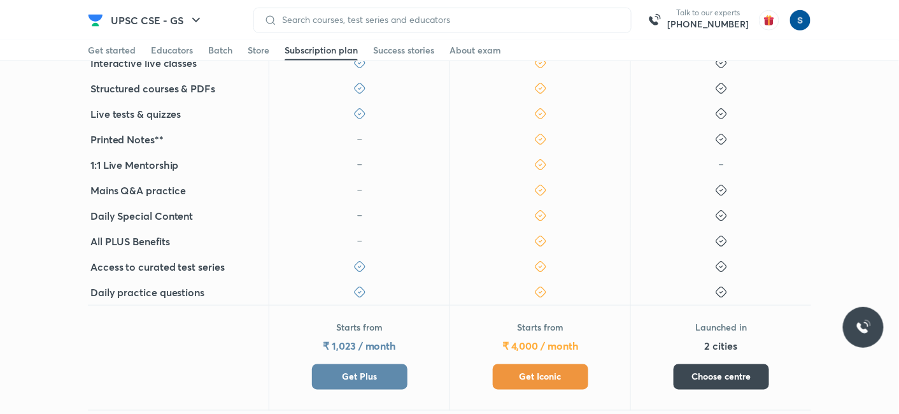
scroll to position [439, 0]
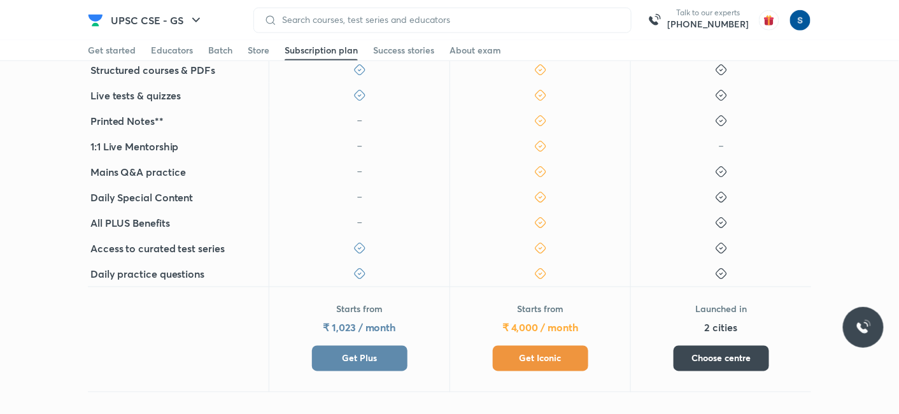
click at [522, 366] on button "Get Iconic" at bounding box center [541, 358] width 96 height 25
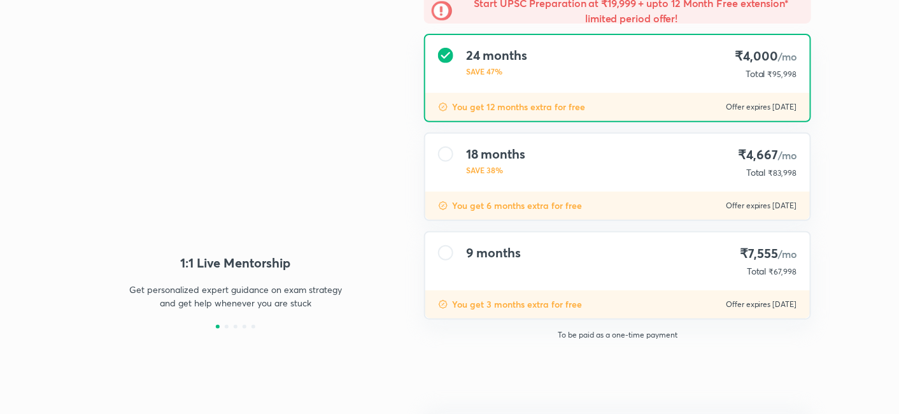
type input "makbest85"
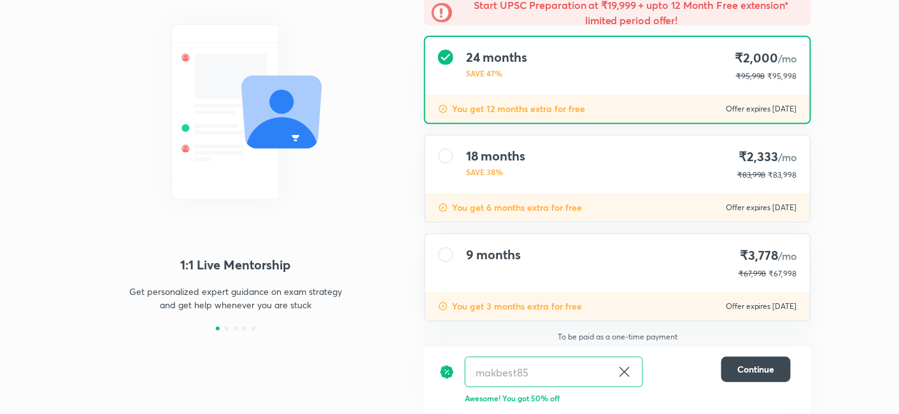
scroll to position [125, 0]
click at [521, 294] on div "You get 3 months extra for free Offer expires 8 Oct 2025" at bounding box center [617, 308] width 385 height 28
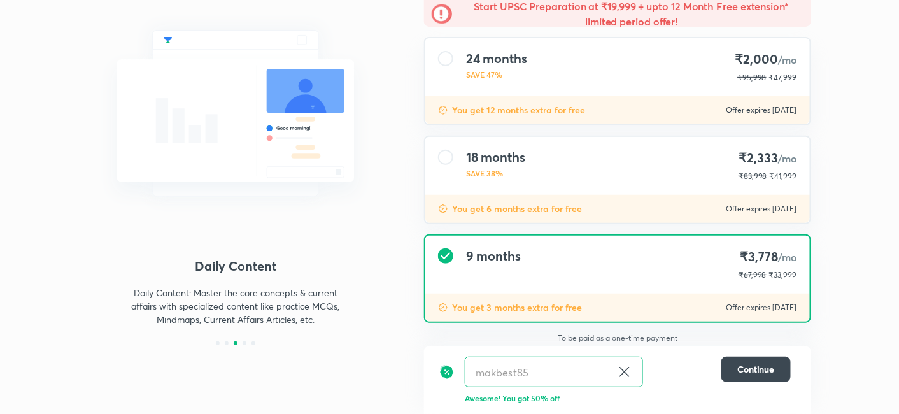
click at [531, 175] on div "18 months SAVE 38% ₹2,333 /mo ₹83,998 ₹41,999" at bounding box center [617, 166] width 385 height 58
